Goal: Task Accomplishment & Management: Manage account settings

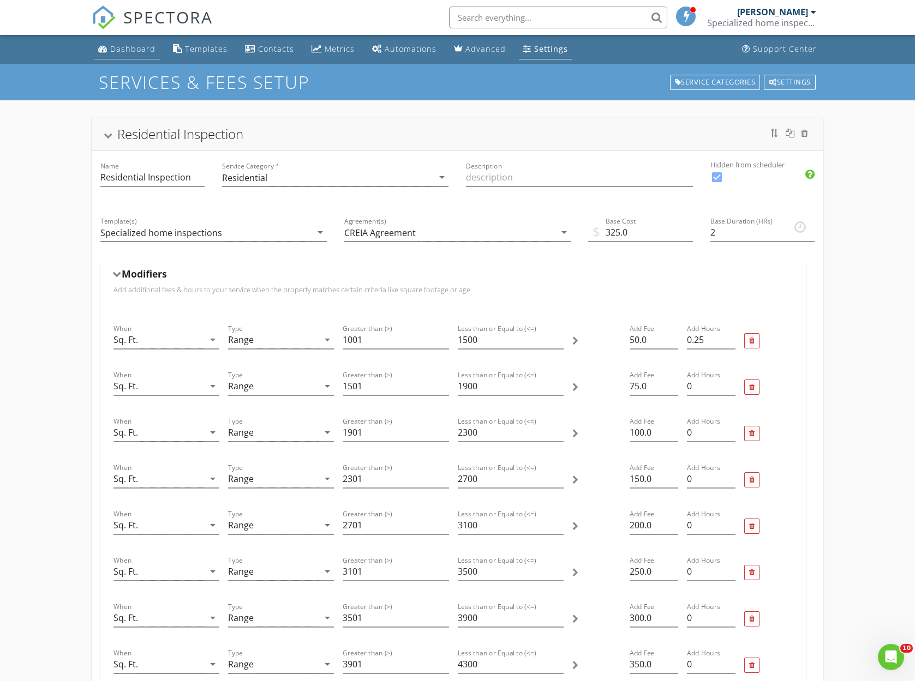
click at [137, 48] on div "Dashboard" at bounding box center [132, 49] width 45 height 10
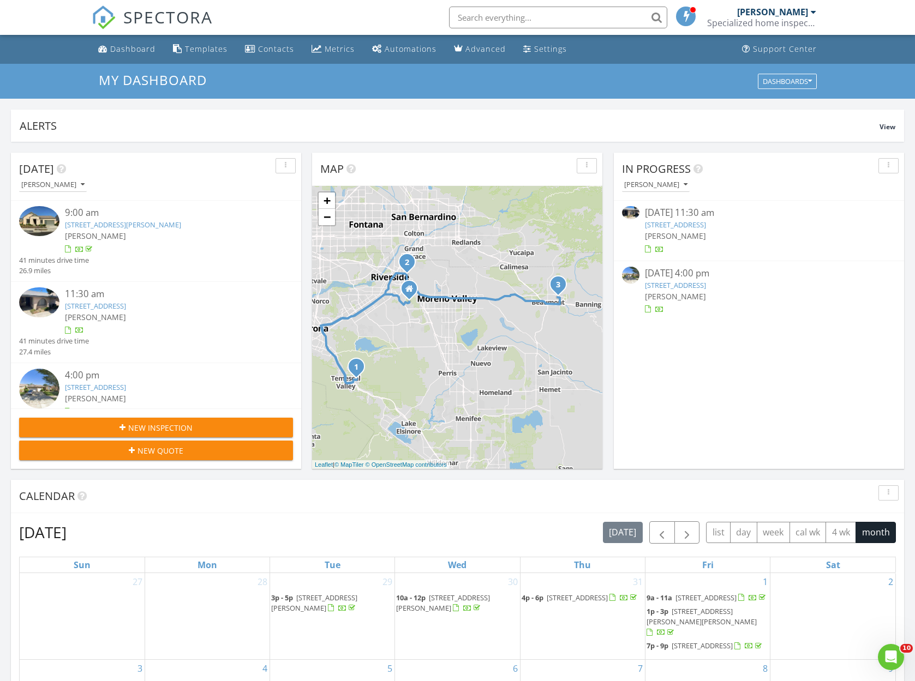
click at [678, 223] on link "2891 Canyon Crest Dr, Riverside, CA 92507" at bounding box center [675, 225] width 61 height 10
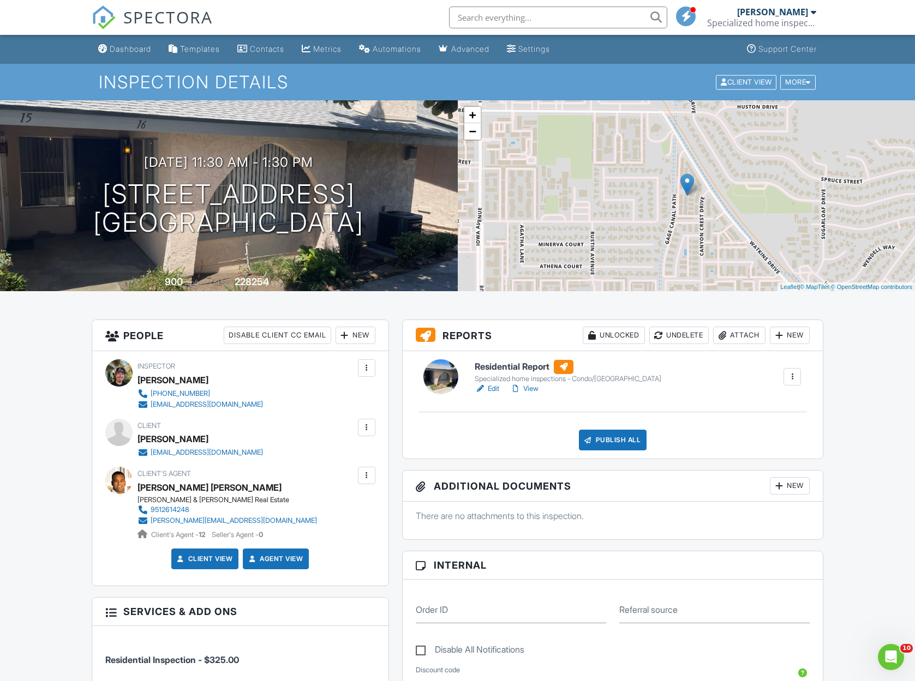
click at [506, 367] on h6 "Residential Report" at bounding box center [568, 367] width 187 height 14
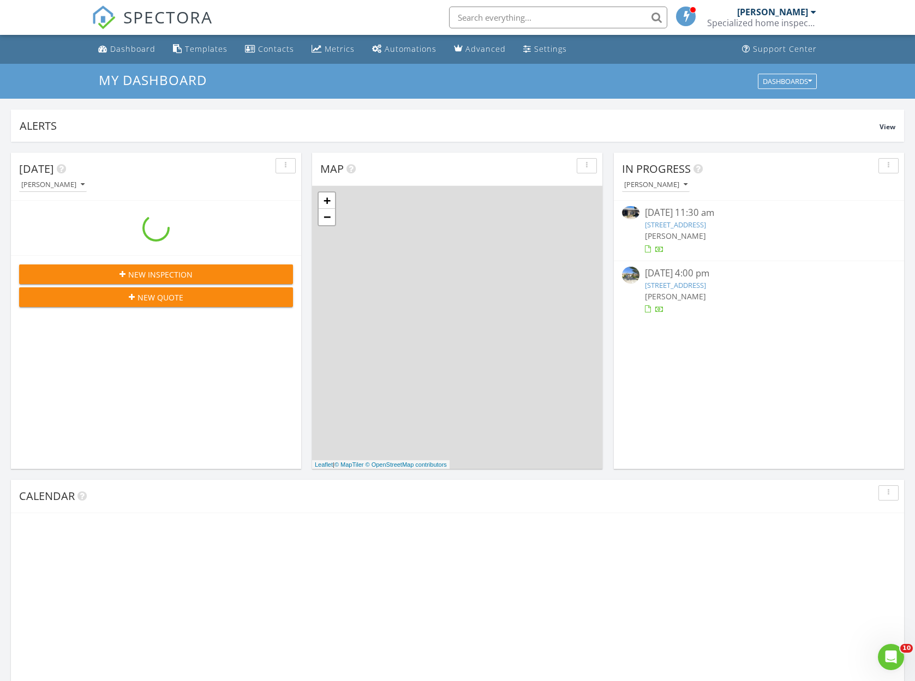
scroll to position [994, 916]
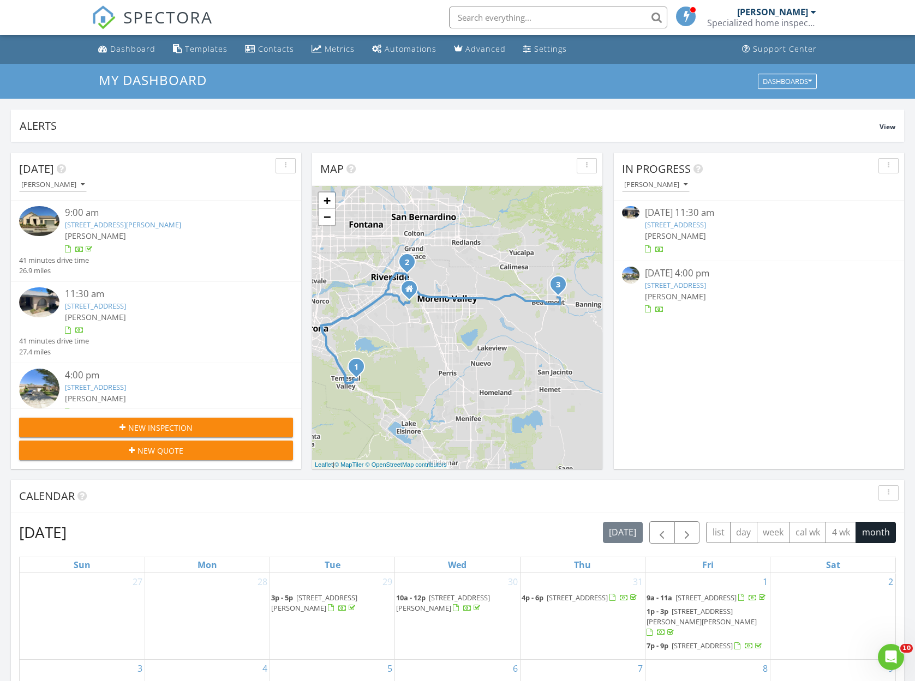
click at [686, 223] on link "[STREET_ADDRESS]" at bounding box center [675, 225] width 61 height 10
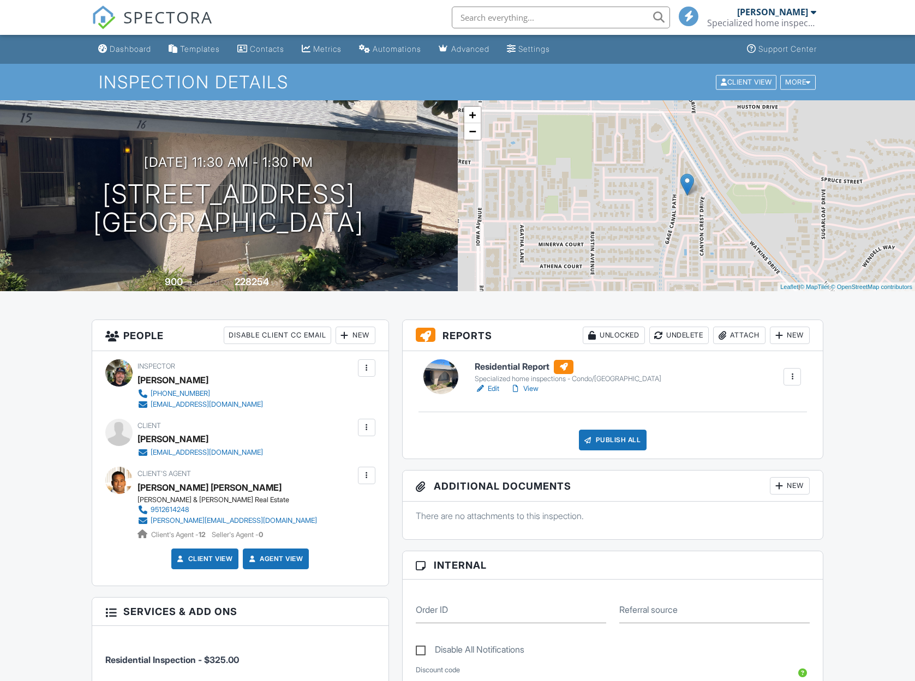
click at [510, 365] on h6 "Residential Report" at bounding box center [568, 367] width 187 height 14
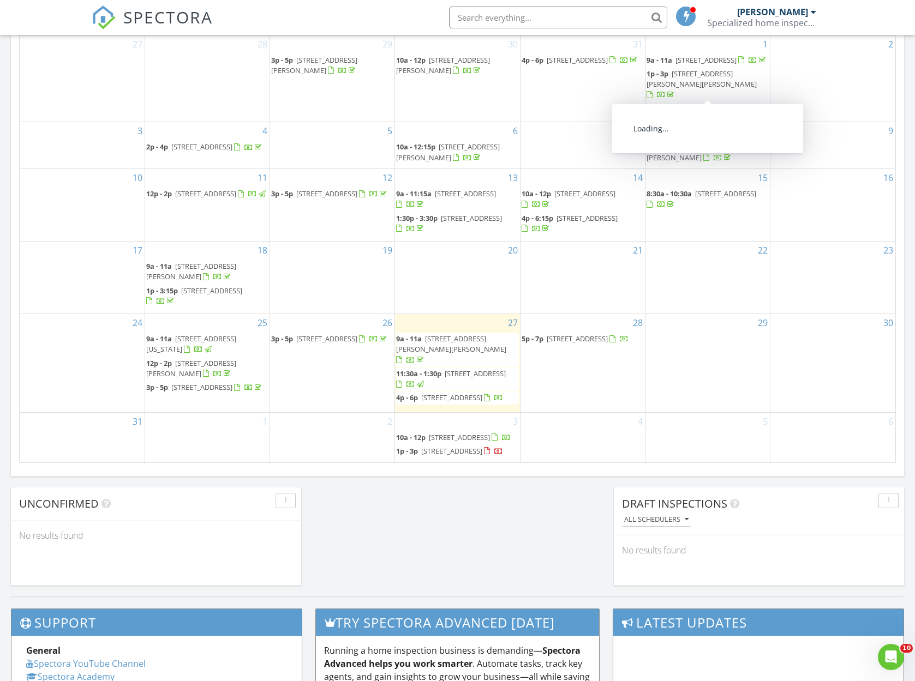
scroll to position [576, 0]
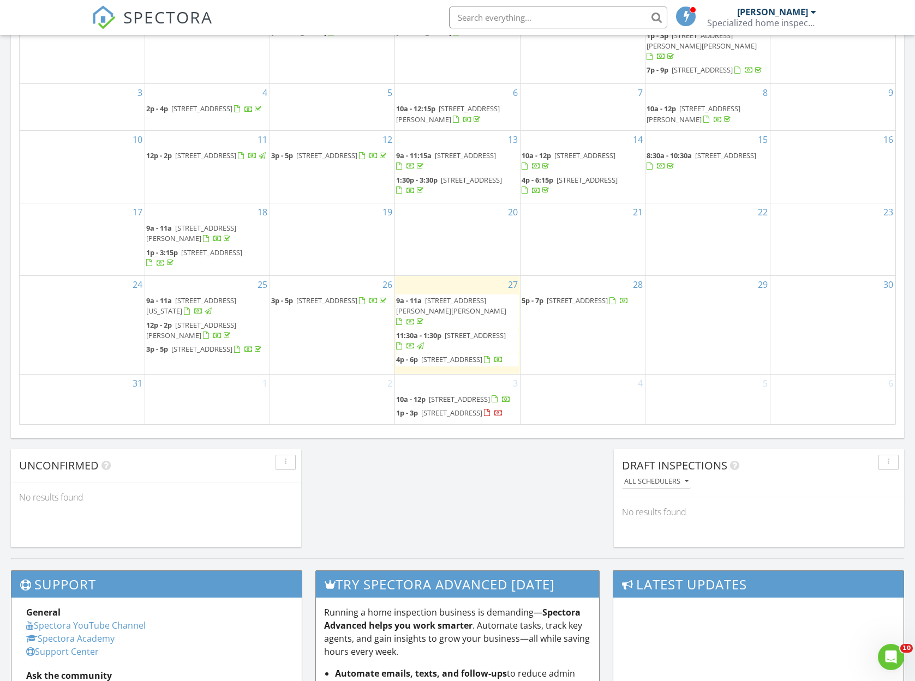
click at [560, 296] on span "[STREET_ADDRESS]" at bounding box center [577, 301] width 61 height 10
click at [560, 291] on div at bounding box center [457, 340] width 915 height 681
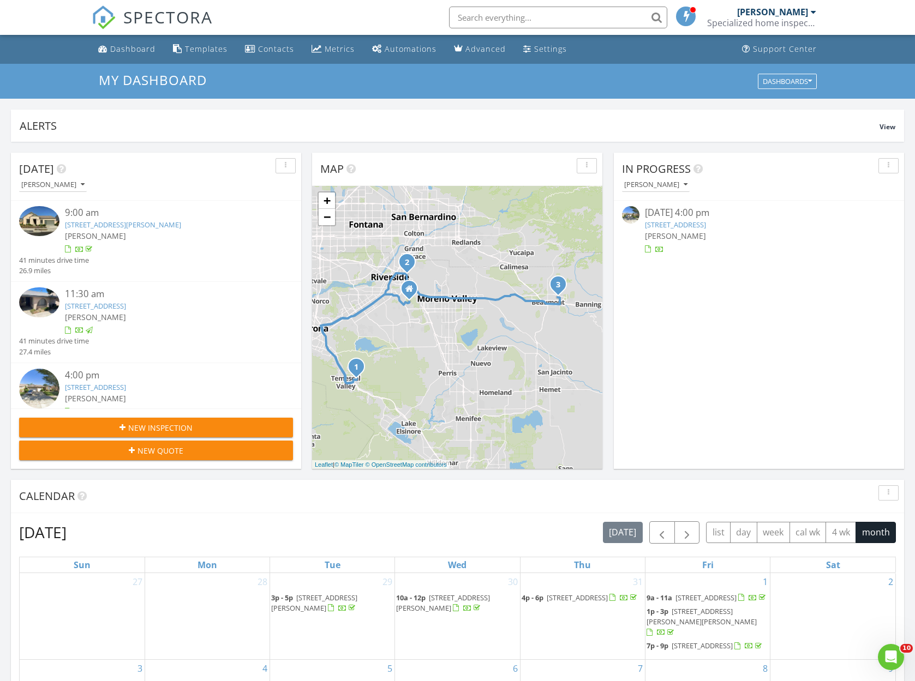
click at [671, 224] on link "1256 Sunburst Dr, Beaumont, CA 92223" at bounding box center [675, 225] width 61 height 10
